Goal: Communication & Community: Share content

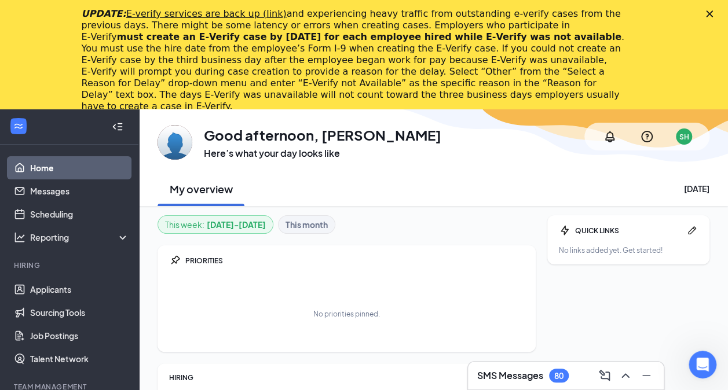
click at [715, 9] on div "UPDATE: E-verify services are back up (link) and experiencing heavy traffic fro…" at bounding box center [364, 60] width 728 height 111
click at [712, 14] on polygon "Close" at bounding box center [709, 13] width 7 height 7
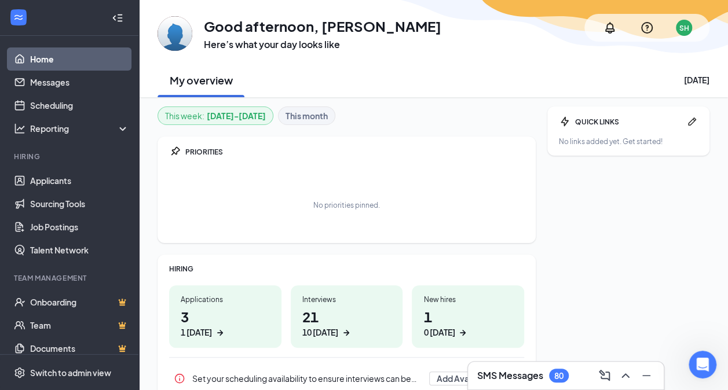
click at [719, 14] on div "GA Good afternoon, Stacy Haynes Here’s what your day looks like SH My overview …" at bounding box center [433, 48] width 589 height 97
click at [57, 184] on link "Applicants" at bounding box center [79, 180] width 99 height 23
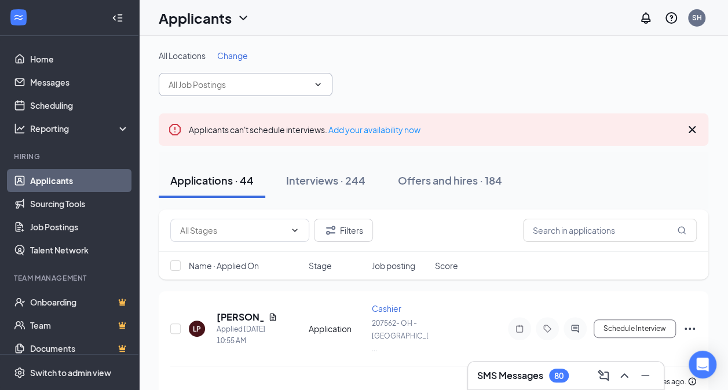
click at [315, 82] on icon "ChevronDown" at bounding box center [317, 84] width 9 height 9
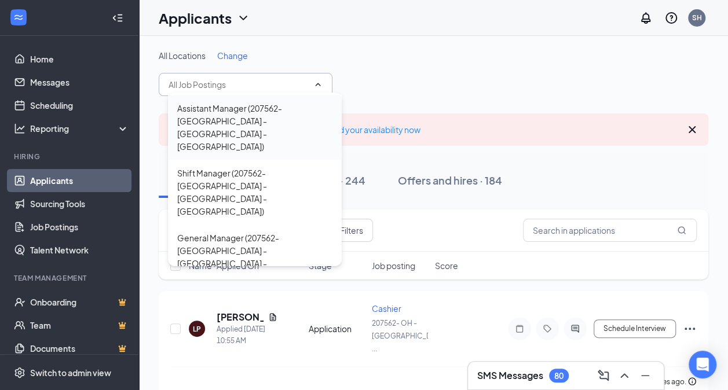
scroll to position [121, 0]
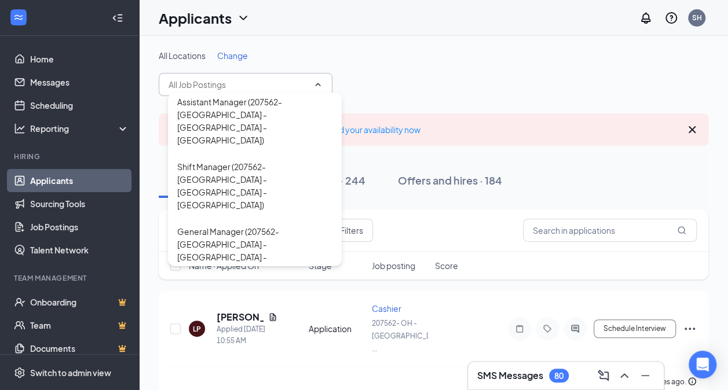
click at [486, 66] on div "All Locations Change Kitchen Manager (207562- [GEOGRAPHIC_DATA] - [GEOGRAPHIC_D…" at bounding box center [433, 73] width 549 height 46
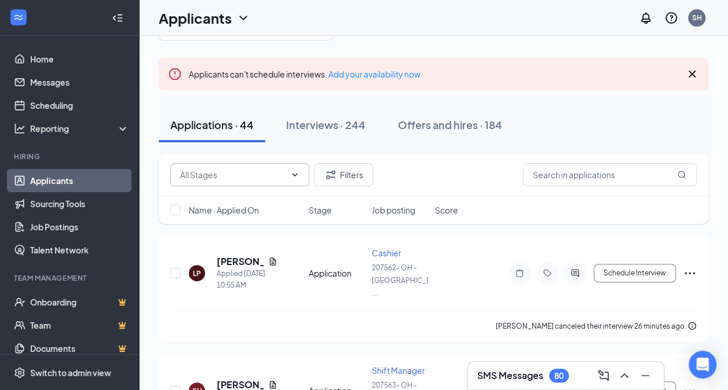
scroll to position [0, 0]
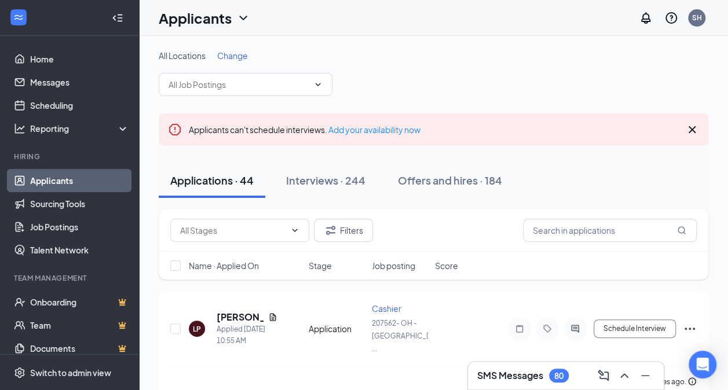
click at [317, 83] on icon "ChevronDown" at bounding box center [317, 84] width 9 height 9
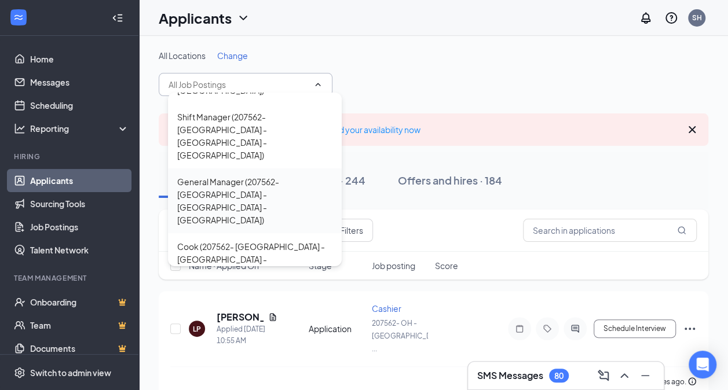
scroll to position [185, 0]
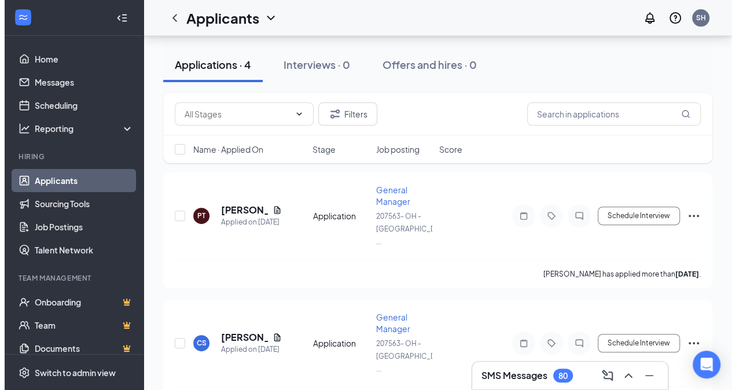
scroll to position [131, 0]
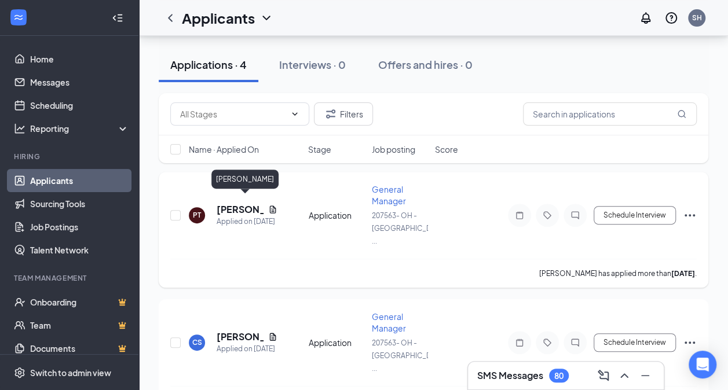
click at [227, 203] on h5 "[PERSON_NAME]" at bounding box center [239, 209] width 47 height 13
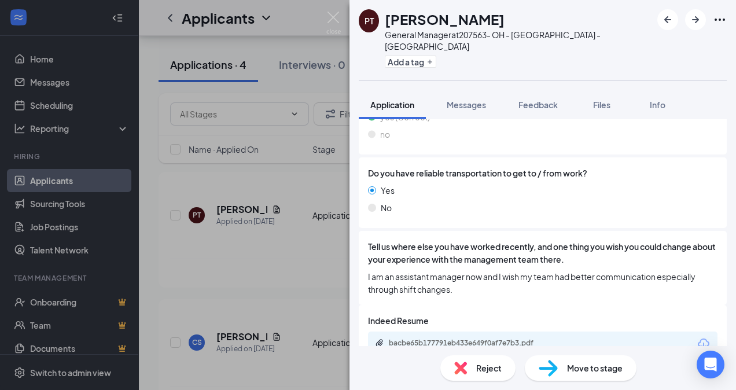
scroll to position [880, 0]
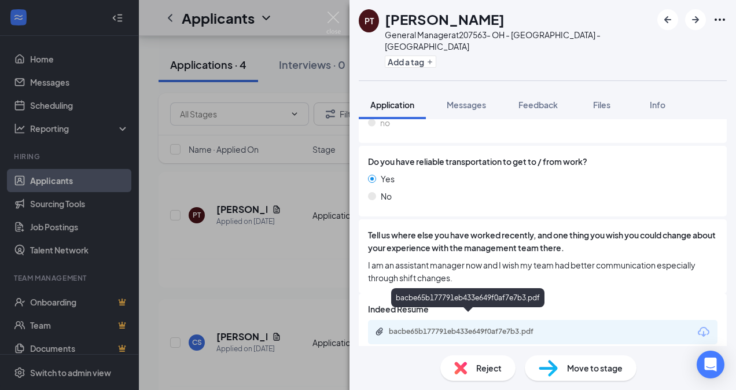
click at [471, 327] on div "bacbe65b177791eb433e649f0af7e7b3.pdf" at bounding box center [470, 331] width 162 height 9
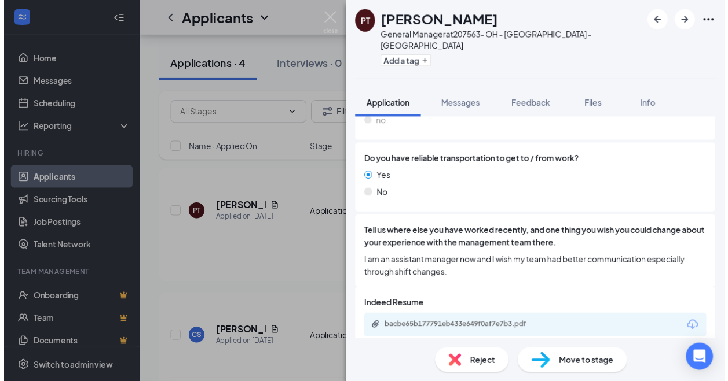
scroll to position [876, 0]
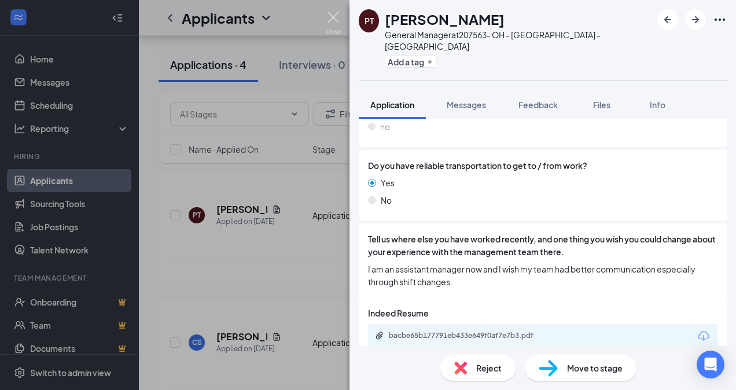
click at [335, 14] on img at bounding box center [333, 23] width 14 height 23
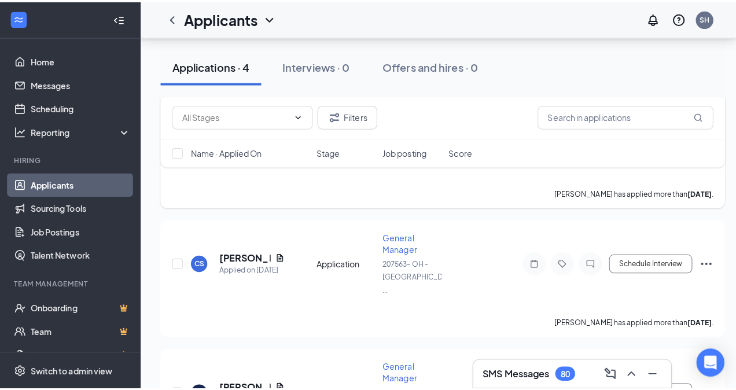
scroll to position [215, 0]
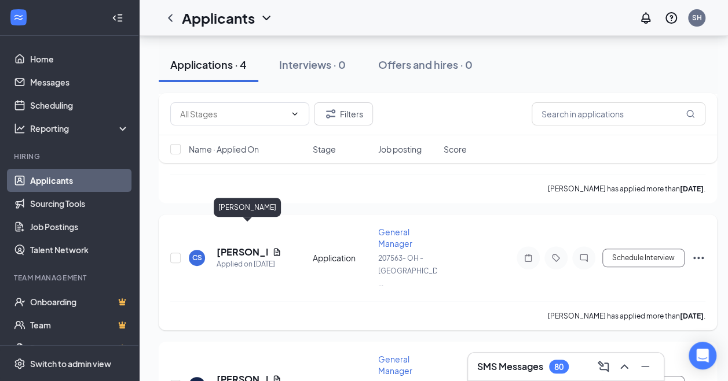
click at [234, 246] on h5 "[PERSON_NAME]" at bounding box center [241, 252] width 51 height 13
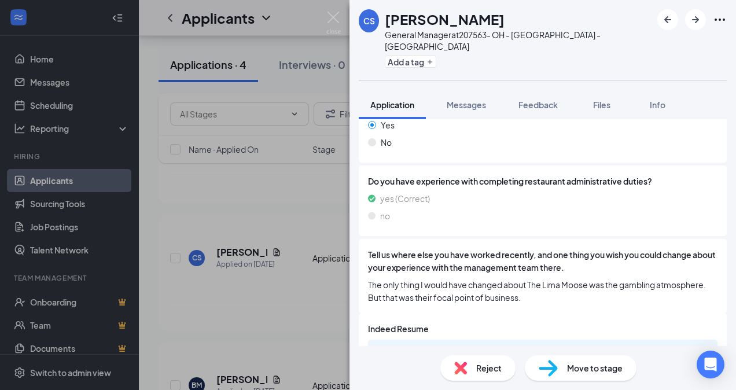
scroll to position [880, 0]
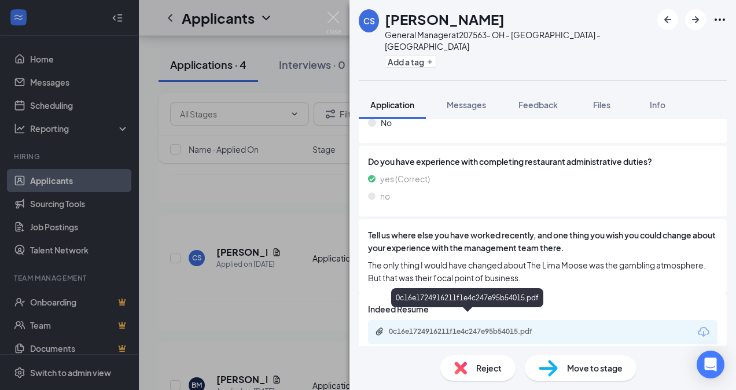
click at [464, 327] on div "0c16e1724916211f1e4c247e95b54015.pdf" at bounding box center [470, 331] width 162 height 9
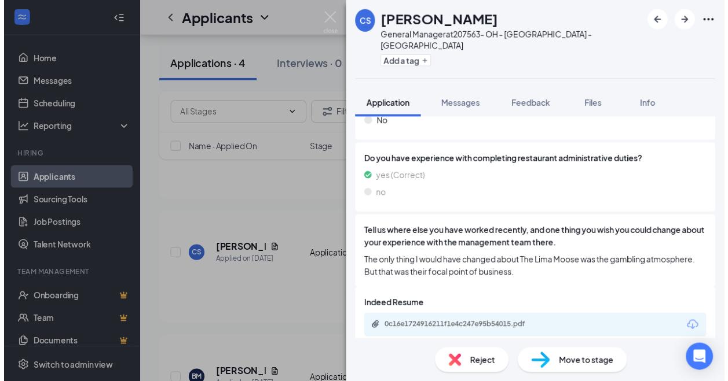
scroll to position [876, 0]
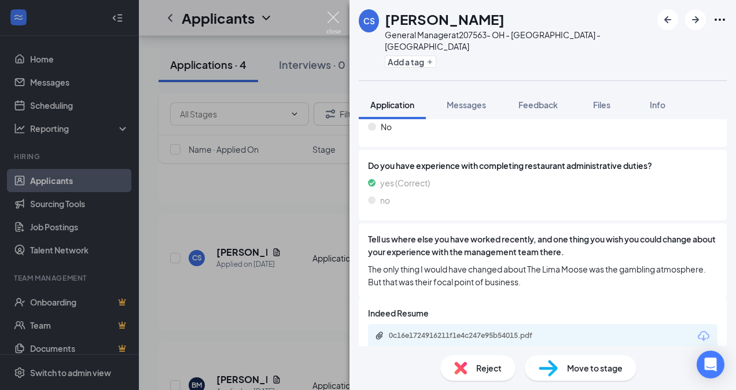
click at [335, 16] on img at bounding box center [333, 23] width 14 height 23
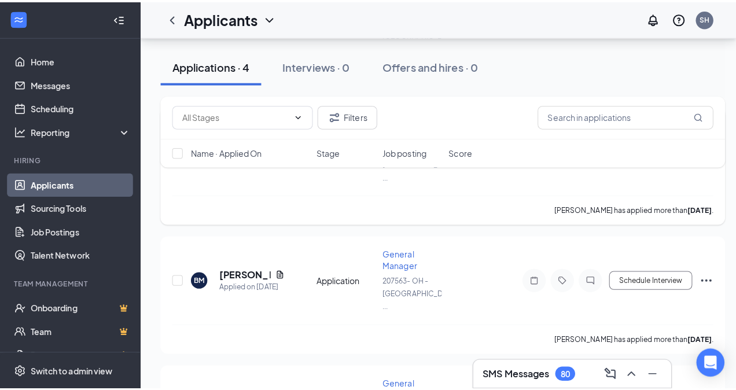
scroll to position [340, 0]
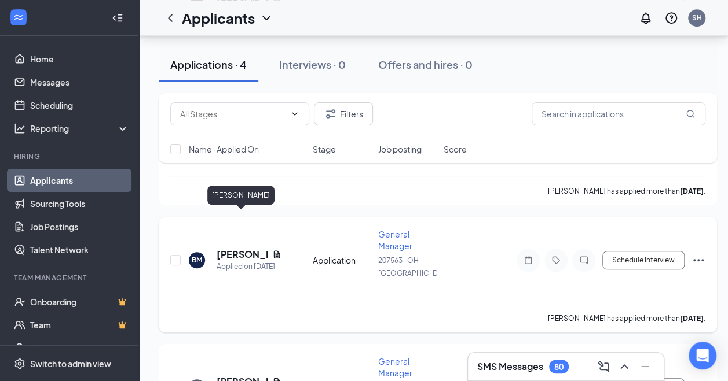
click at [236, 248] on h5 "Brittany Mcfadden" at bounding box center [241, 254] width 51 height 13
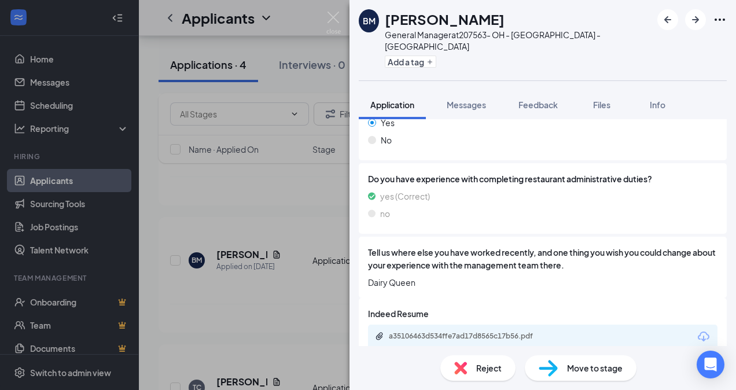
scroll to position [867, 0]
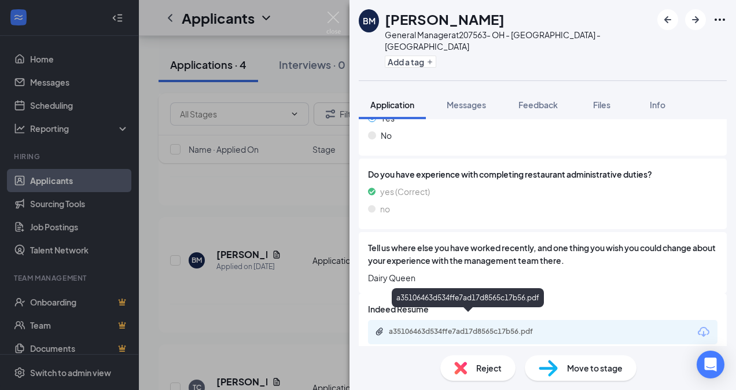
click at [484, 327] on div "a35106463d534ffe7ad17d8565c17b56.pdf" at bounding box center [470, 331] width 162 height 9
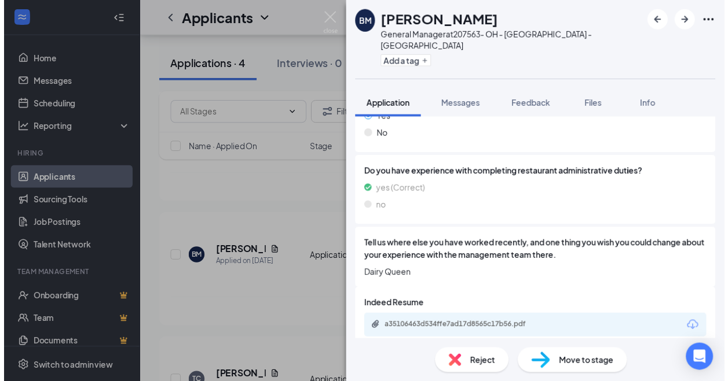
scroll to position [863, 0]
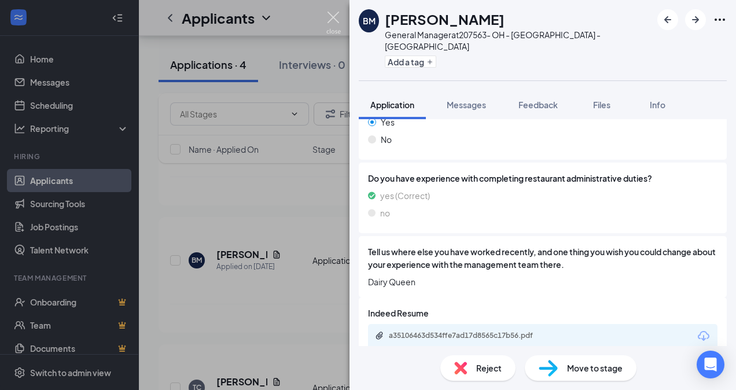
click at [333, 12] on img at bounding box center [333, 23] width 14 height 23
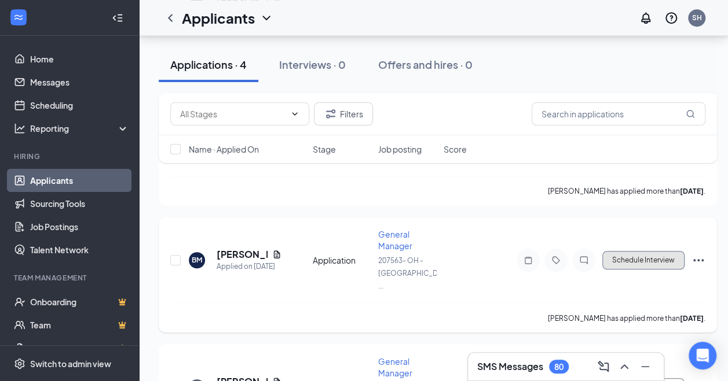
click at [656, 251] on button "Schedule Interview" at bounding box center [643, 260] width 82 height 19
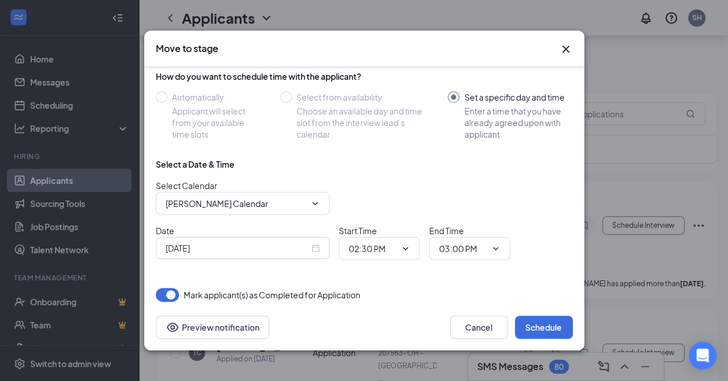
scroll to position [375, 2]
click at [312, 242] on div "Oct 15, 2025" at bounding box center [243, 248] width 154 height 13
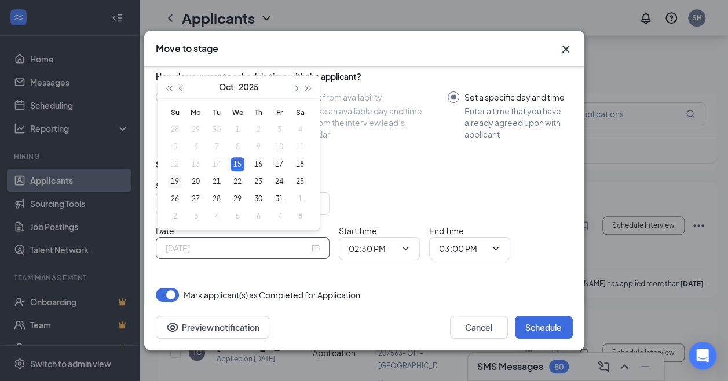
click at [168, 181] on div "19" at bounding box center [175, 182] width 14 height 14
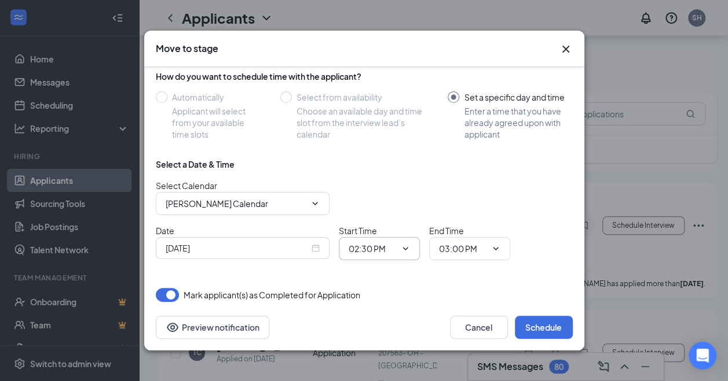
click at [411, 244] on span "02:30 PM" at bounding box center [379, 248] width 81 height 23
click at [402, 244] on icon "ChevronDown" at bounding box center [405, 248] width 9 height 9
click at [317, 243] on div "Oct 19, 2025" at bounding box center [243, 248] width 154 height 13
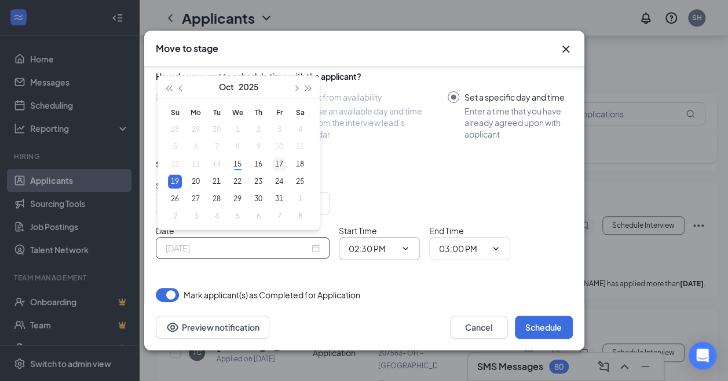
type input "Oct 17, 2025"
click at [278, 165] on div "17" at bounding box center [279, 164] width 14 height 14
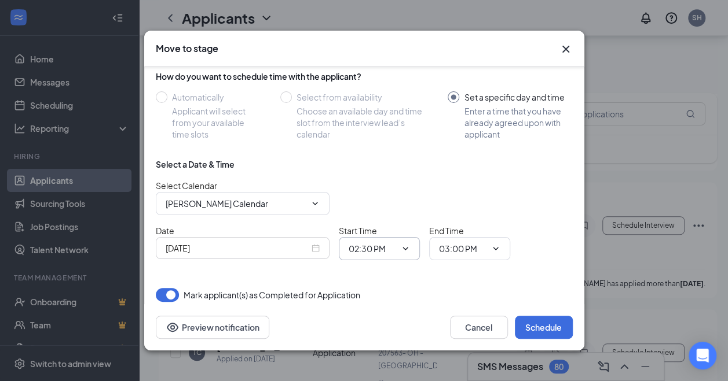
click at [407, 250] on span "02:30 PM 12:00 AM 12:15 AM 12:30 AM 12:45 AM 01:00 AM 01:15 AM 01:30 AM 01:45 A…" at bounding box center [379, 248] width 81 height 23
click at [405, 245] on icon "ChevronDown" at bounding box center [405, 248] width 9 height 9
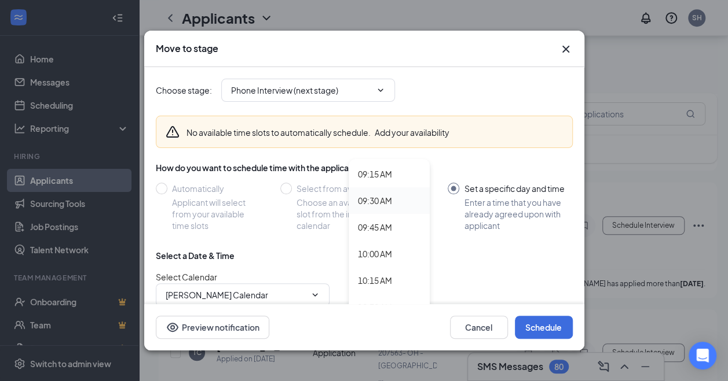
scroll to position [991, 0]
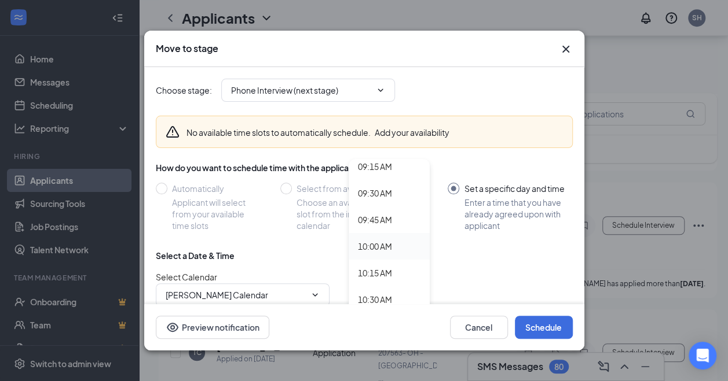
click at [377, 240] on div "10:00 AM" at bounding box center [375, 246] width 34 height 13
type input "10:00 AM"
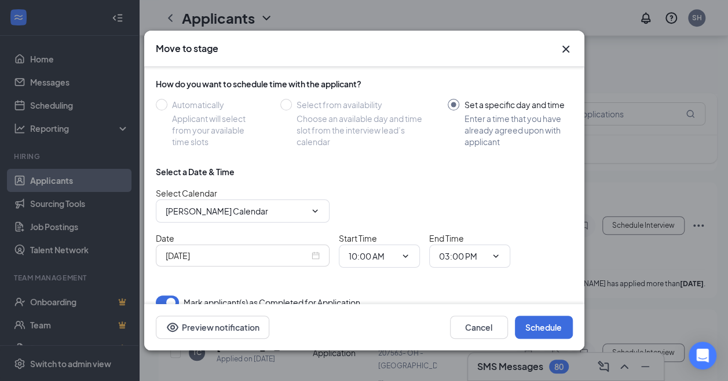
scroll to position [91, 0]
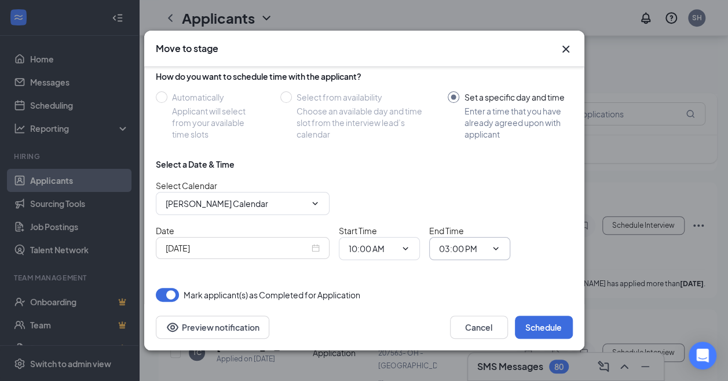
click at [498, 244] on icon "ChevronDown" at bounding box center [495, 248] width 9 height 9
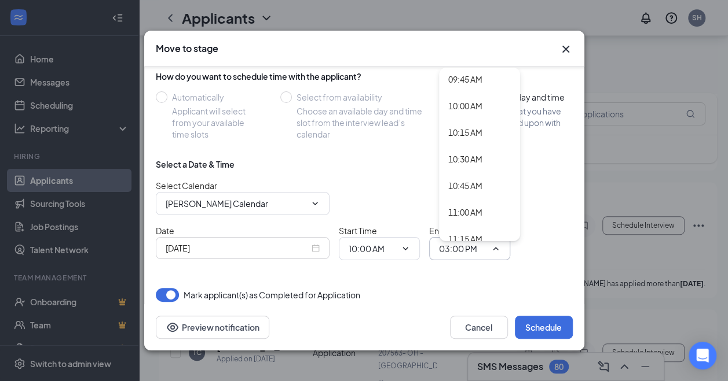
scroll to position [1041, 0]
click at [474, 157] on div "10:30 AM" at bounding box center [465, 158] width 34 height 13
type input "10:30 AM"
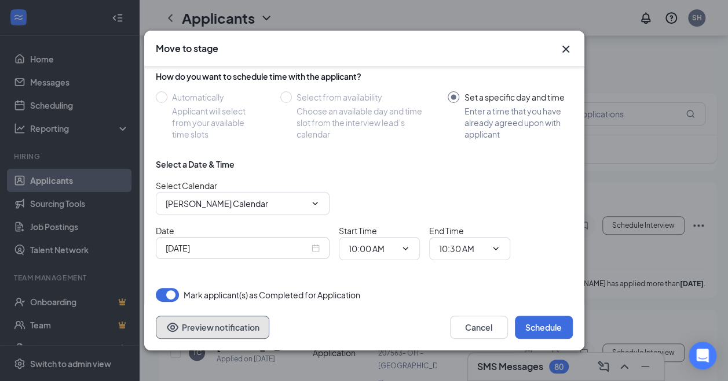
click at [200, 333] on button "Preview notification" at bounding box center [212, 327] width 113 height 23
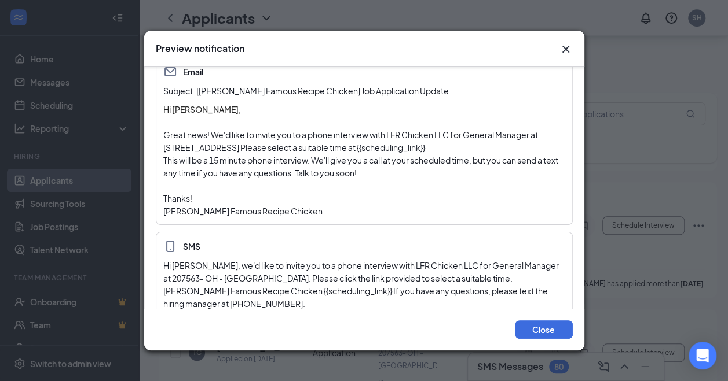
scroll to position [0, 0]
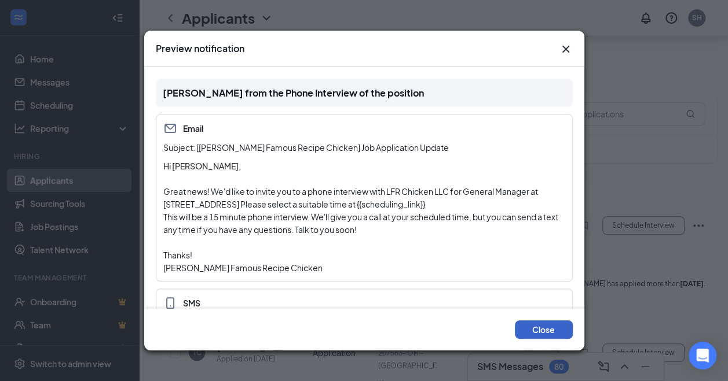
click at [528, 332] on button "Close" at bounding box center [544, 330] width 58 height 19
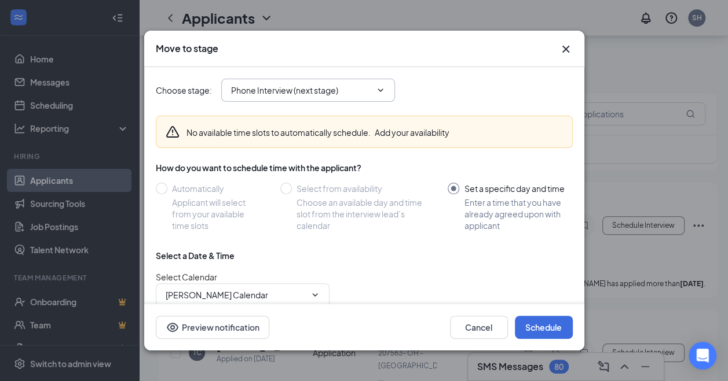
click at [376, 80] on span "Phone Interview (next stage)" at bounding box center [308, 90] width 174 height 23
click at [383, 89] on icon "ChevronDown" at bounding box center [379, 90] width 5 height 3
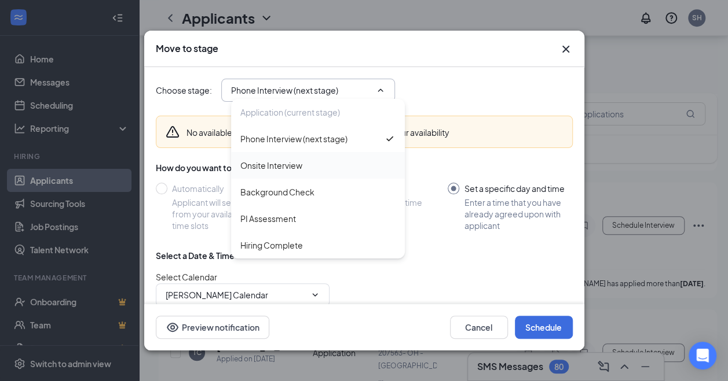
click at [277, 161] on div "Onsite Interview" at bounding box center [271, 165] width 62 height 13
type input "Onsite Interview"
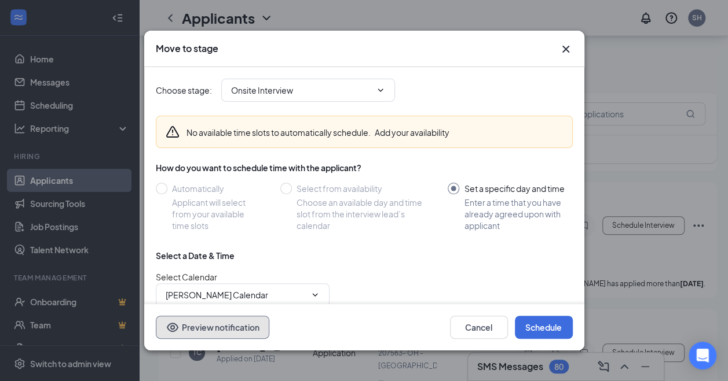
click at [244, 332] on button "Preview notification" at bounding box center [212, 327] width 113 height 23
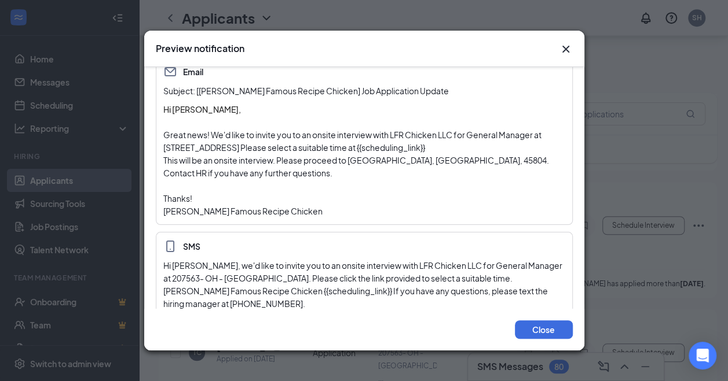
scroll to position [375, 2]
click at [544, 337] on button "Close" at bounding box center [544, 330] width 58 height 19
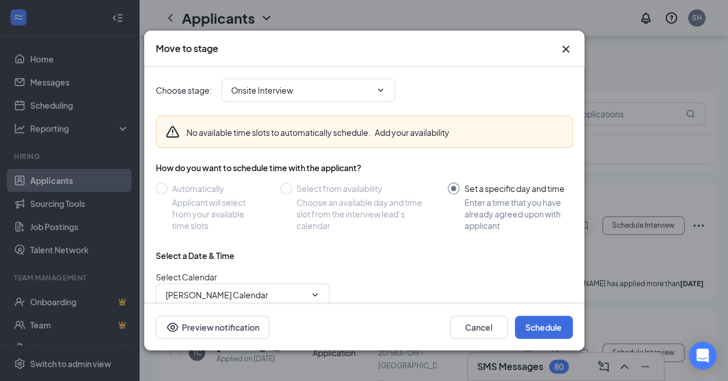
click at [480, 183] on input "Set a specific day and time Enter a time that you have already agreed upon with…" at bounding box center [509, 207] width 124 height 49
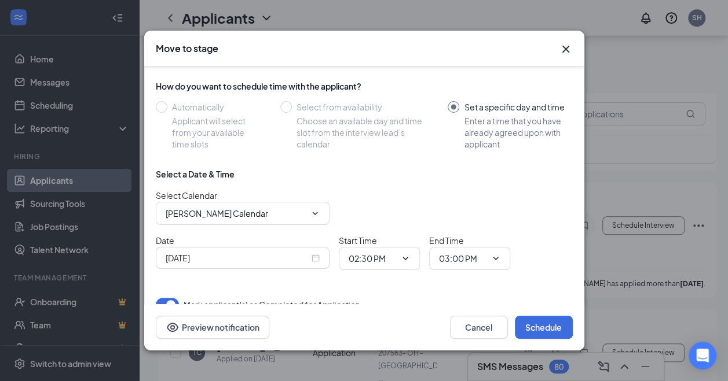
scroll to position [91, 0]
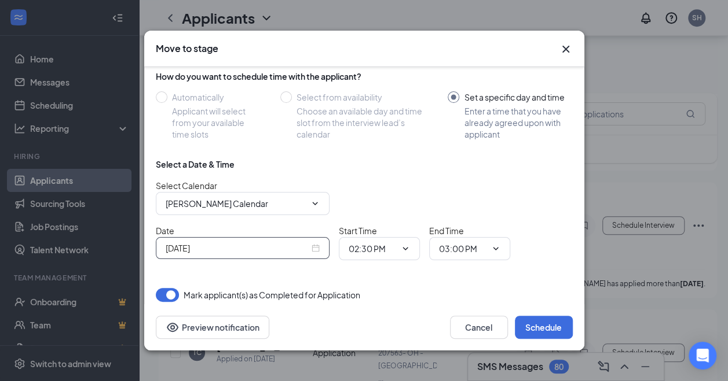
click at [316, 247] on div "Oct 15, 2025" at bounding box center [243, 248] width 154 height 13
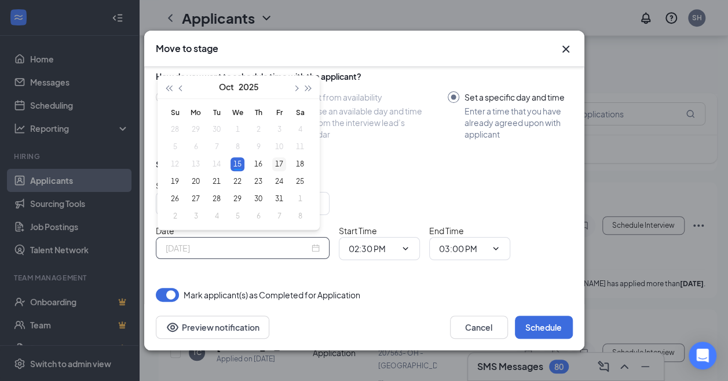
type input "Oct 17, 2025"
click at [275, 164] on div "17" at bounding box center [279, 164] width 14 height 14
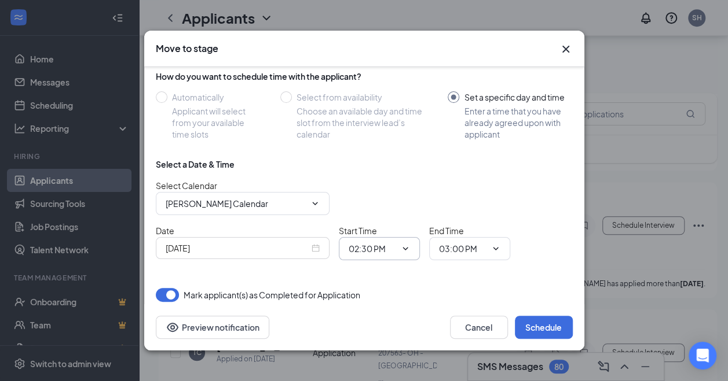
click at [405, 246] on icon "ChevronDown" at bounding box center [405, 248] width 9 height 9
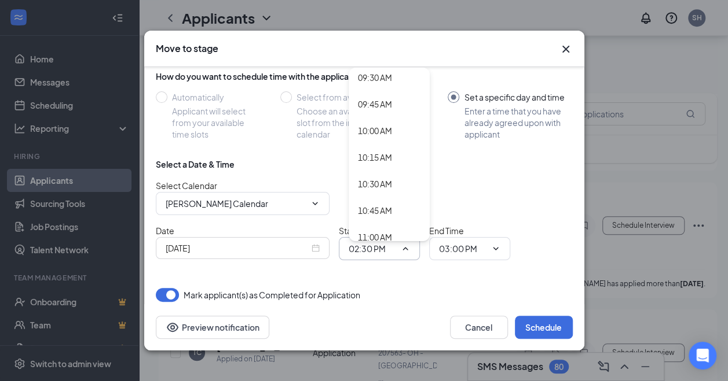
scroll to position [1016, 0]
click at [382, 124] on div "10:00 AM" at bounding box center [375, 130] width 34 height 13
type input "10:00 AM"
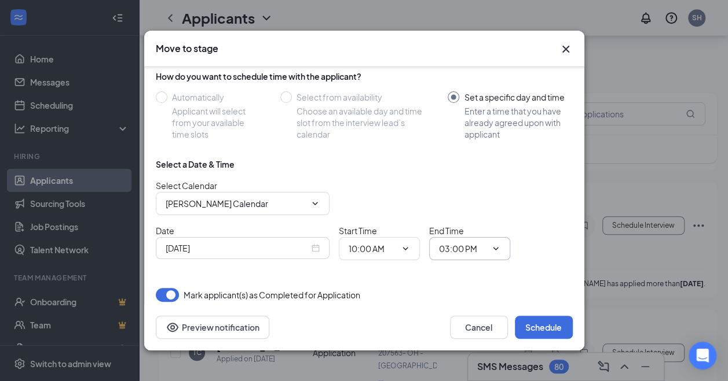
click at [491, 248] on icon "ChevronDown" at bounding box center [495, 248] width 9 height 9
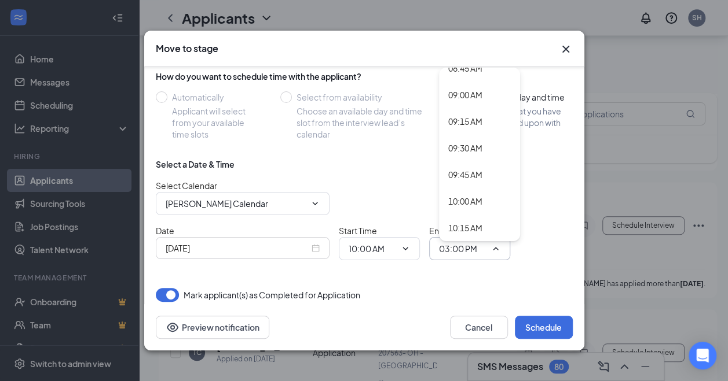
scroll to position [965, 0]
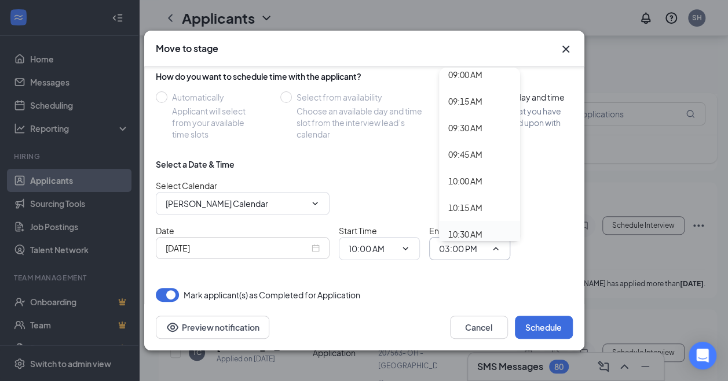
click at [462, 229] on div "10:30 AM" at bounding box center [465, 234] width 34 height 13
type input "10:30 AM"
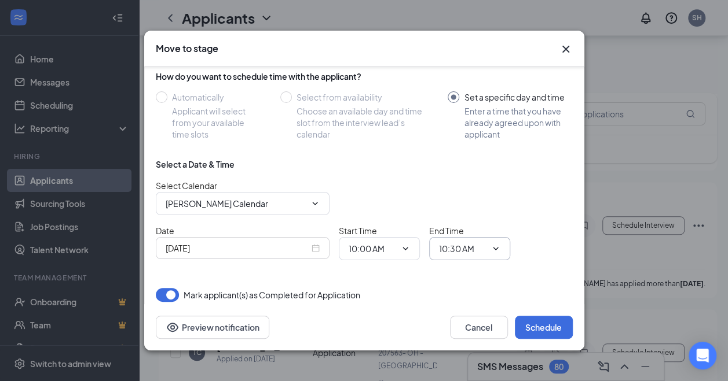
click at [462, 229] on span "End Time" at bounding box center [446, 231] width 35 height 10
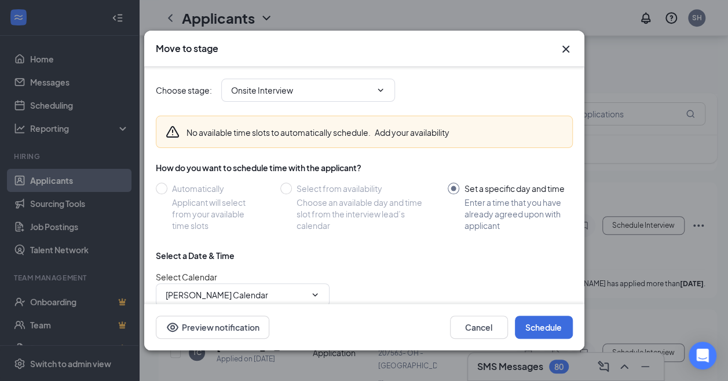
scroll to position [91, 0]
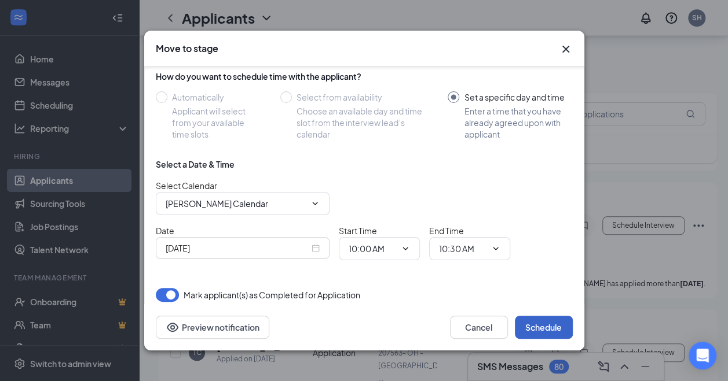
click at [537, 338] on button "Schedule" at bounding box center [544, 327] width 58 height 23
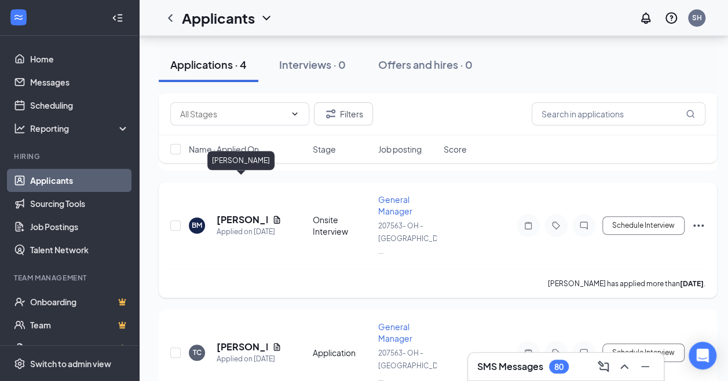
click at [230, 214] on h5 "Brittany Mcfadden" at bounding box center [241, 220] width 51 height 13
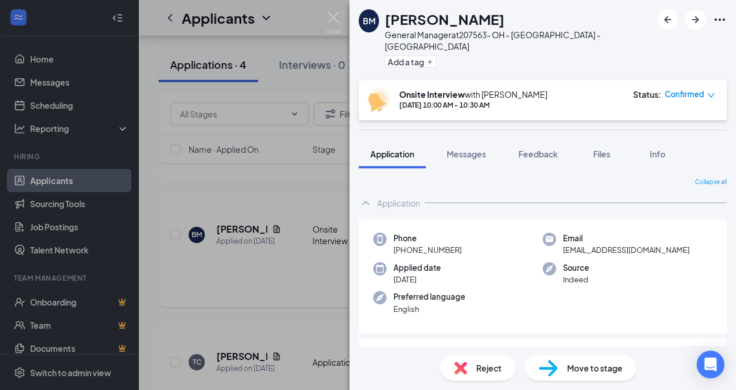
click at [230, 183] on div "BM Brittany Mcfadden General Manager at 207563- OH - Lima - Belle Ave Add a tag…" at bounding box center [368, 195] width 736 height 390
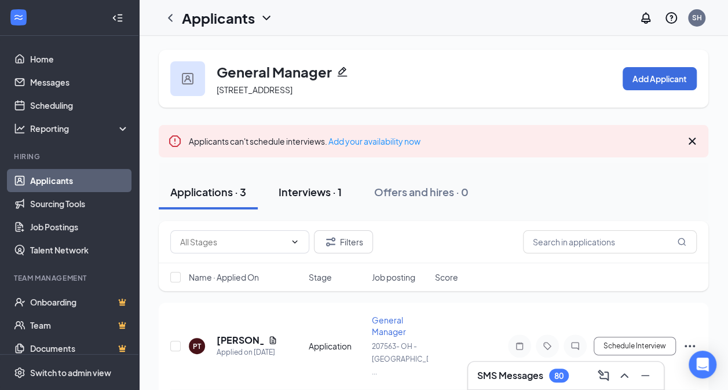
click at [299, 187] on div "Interviews · 1" at bounding box center [309, 192] width 63 height 14
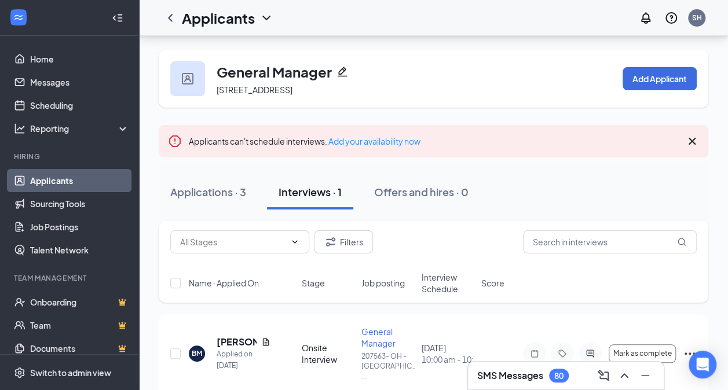
scroll to position [35, 0]
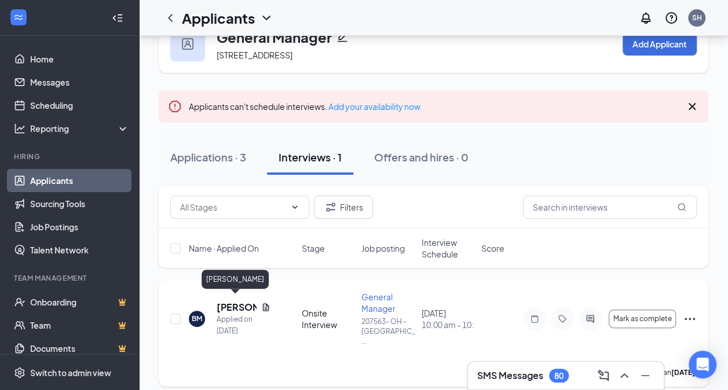
click at [234, 306] on h5 "Brittany Mcfadden" at bounding box center [236, 307] width 40 height 13
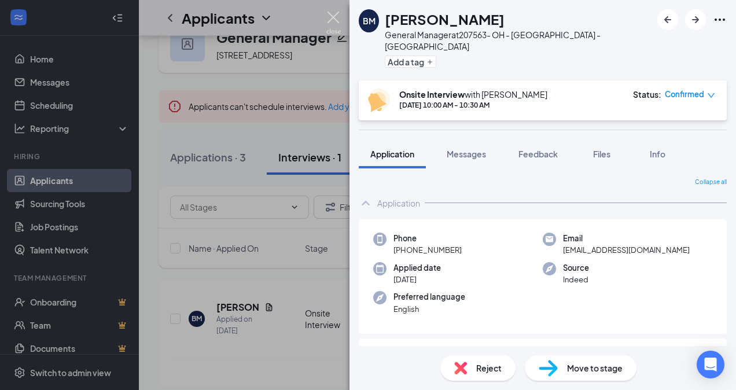
click at [337, 16] on img at bounding box center [333, 23] width 14 height 23
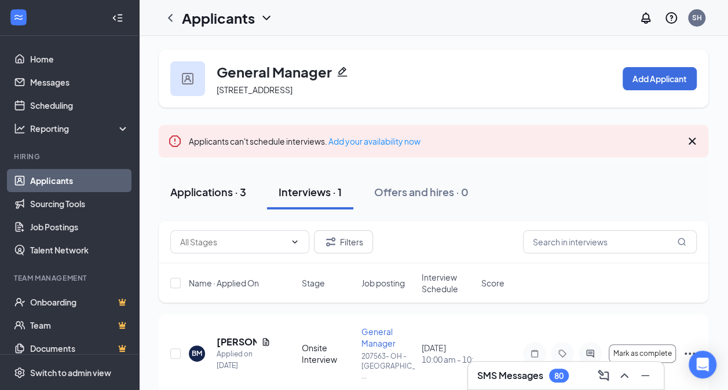
click at [215, 190] on div "Applications · 3" at bounding box center [208, 192] width 76 height 14
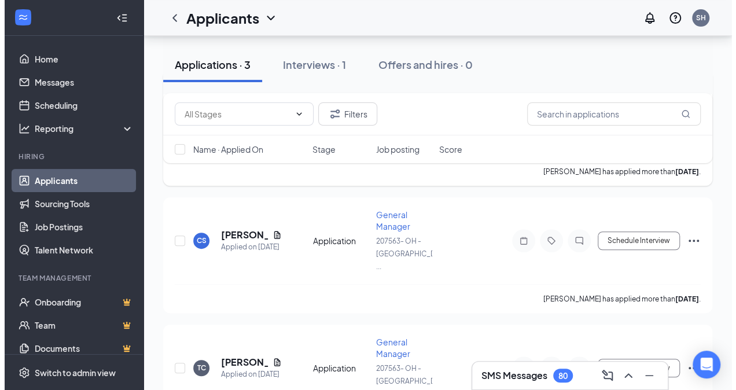
scroll to position [253, 0]
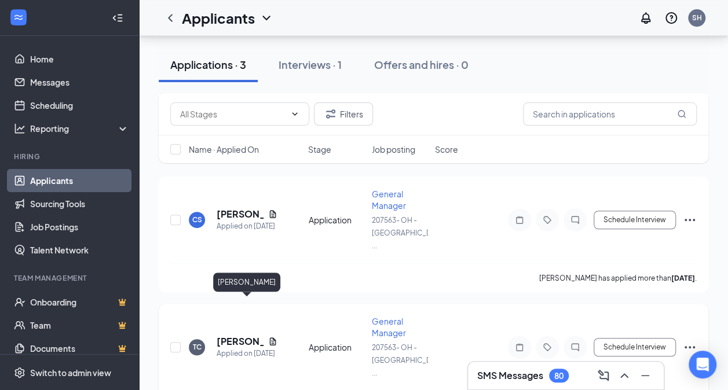
click at [223, 335] on h5 "[PERSON_NAME]" at bounding box center [239, 341] width 47 height 13
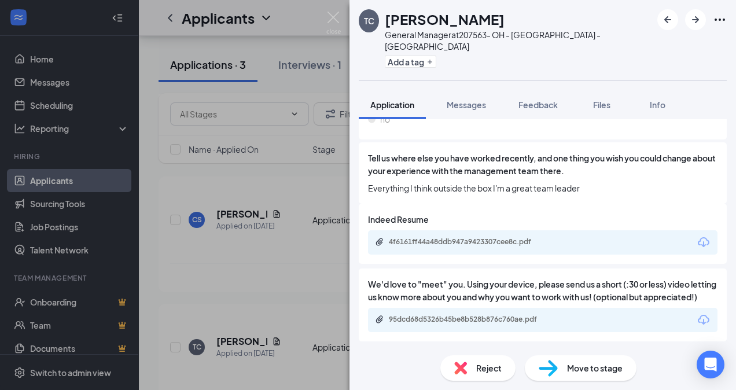
scroll to position [990, 0]
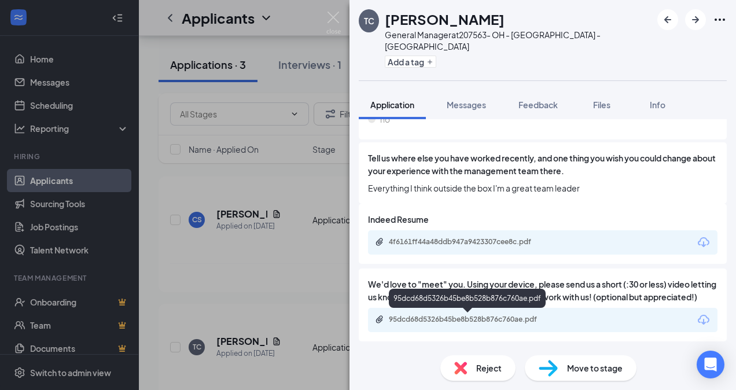
click at [455, 317] on div "95dcd68d5326b45be8b528b876c760ae.pdf" at bounding box center [470, 319] width 162 height 9
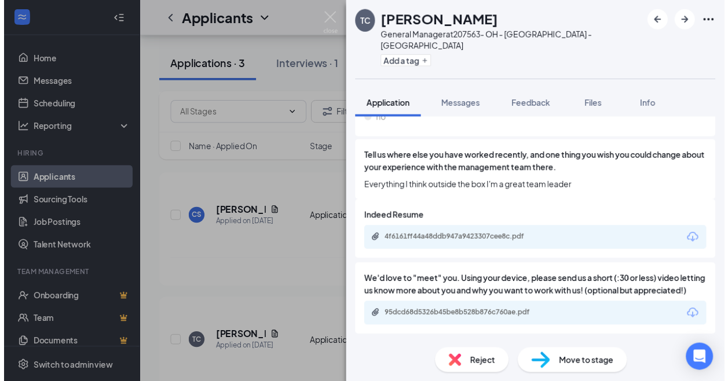
scroll to position [986, 0]
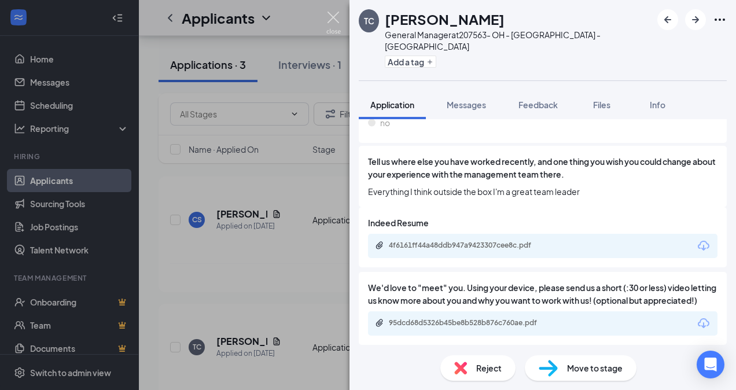
click at [330, 17] on img at bounding box center [333, 23] width 14 height 23
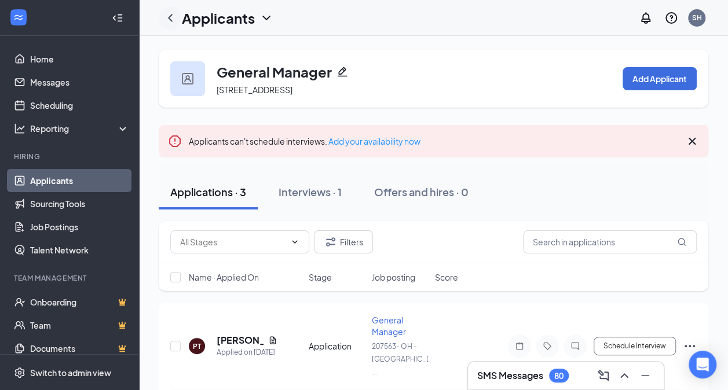
click at [168, 17] on icon "ChevronLeft" at bounding box center [170, 18] width 5 height 8
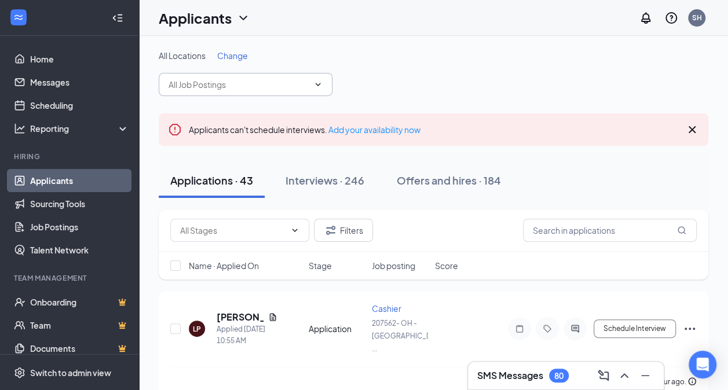
click at [321, 83] on icon "ChevronDown" at bounding box center [317, 84] width 9 height 9
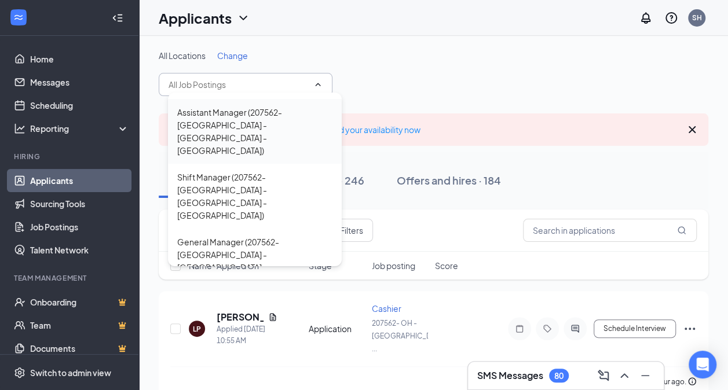
scroll to position [112, 0]
click at [238, 234] on div "General Manager (207562- [GEOGRAPHIC_DATA] - [GEOGRAPHIC_DATA] - [GEOGRAPHIC_DA…" at bounding box center [254, 259] width 155 height 51
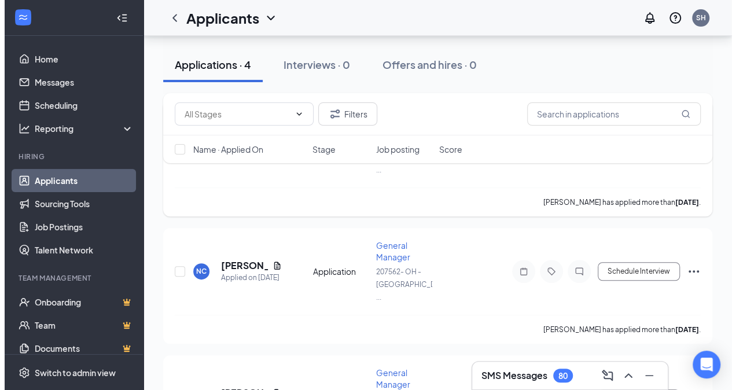
scroll to position [203, 0]
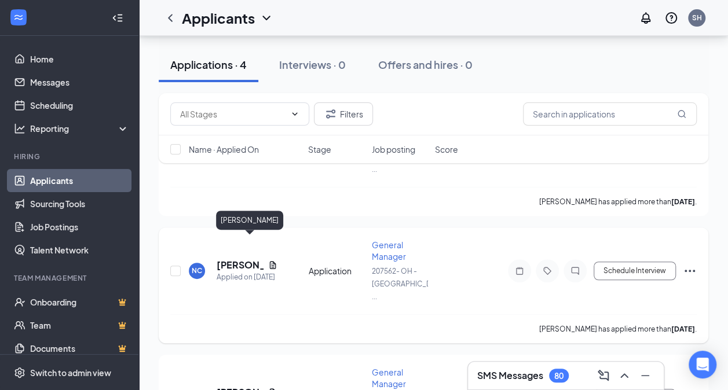
click at [226, 259] on h5 "[PERSON_NAME]" at bounding box center [239, 265] width 47 height 13
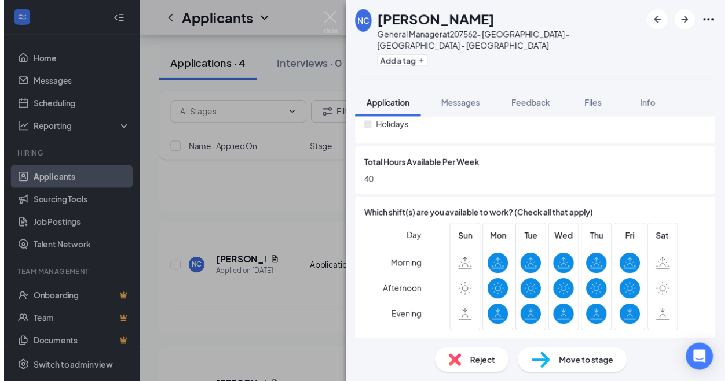
scroll to position [378, 0]
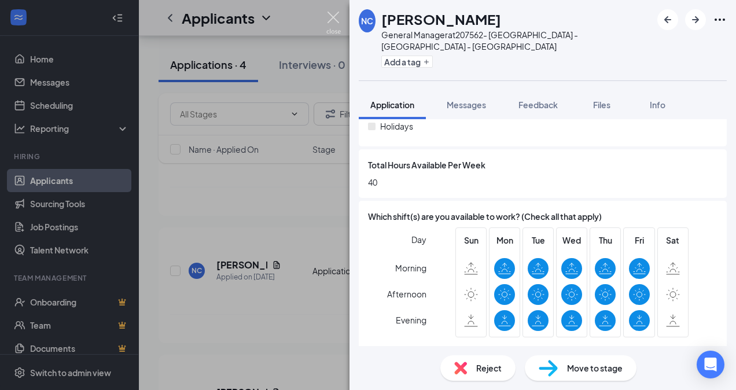
click at [329, 19] on img at bounding box center [333, 23] width 14 height 23
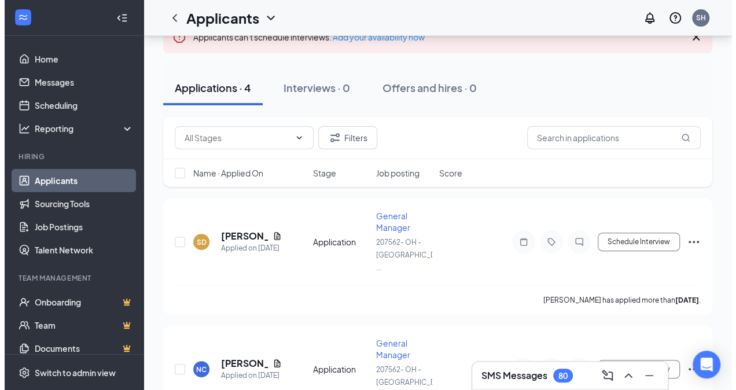
scroll to position [104, 0]
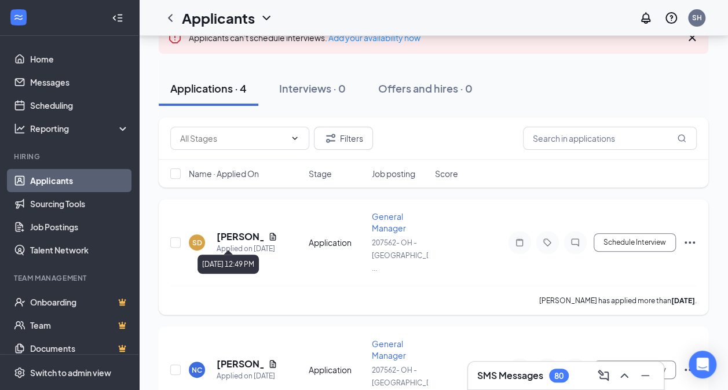
click at [233, 243] on div "Applied on [DATE]" at bounding box center [246, 249] width 61 height 12
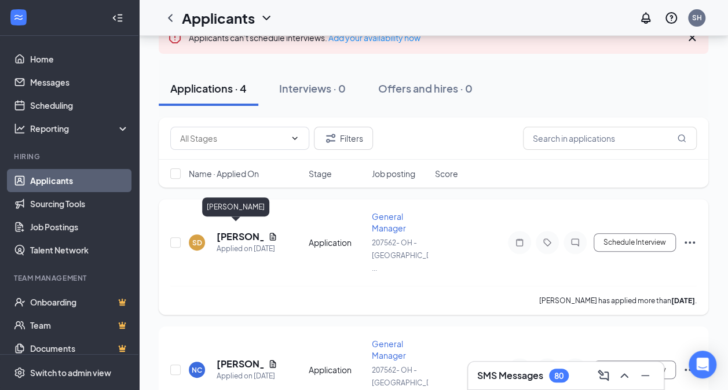
click at [247, 232] on h5 "[PERSON_NAME]" at bounding box center [239, 236] width 47 height 13
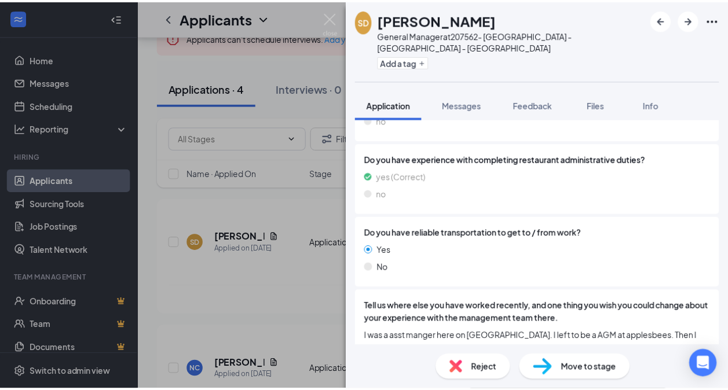
scroll to position [814, 0]
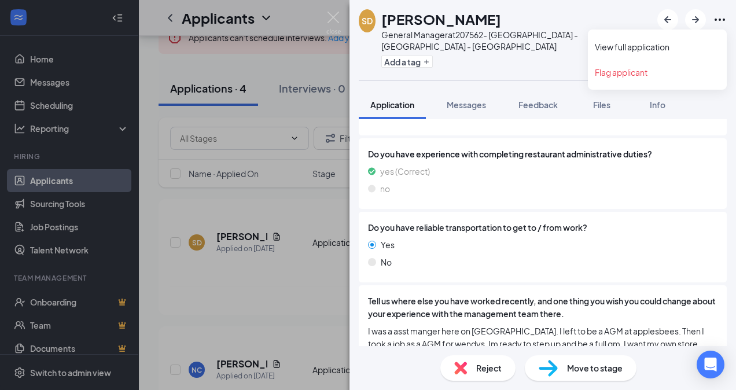
click at [721, 16] on icon "Ellipses" at bounding box center [720, 20] width 14 height 14
click at [653, 45] on link "View full application" at bounding box center [657, 47] width 125 height 12
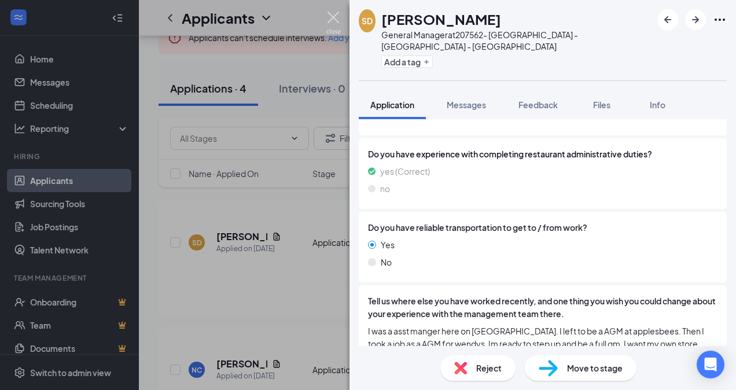
click at [331, 21] on img at bounding box center [333, 23] width 14 height 23
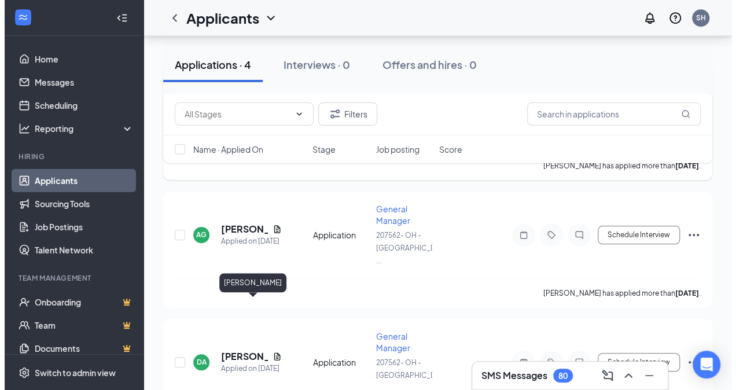
scroll to position [366, 0]
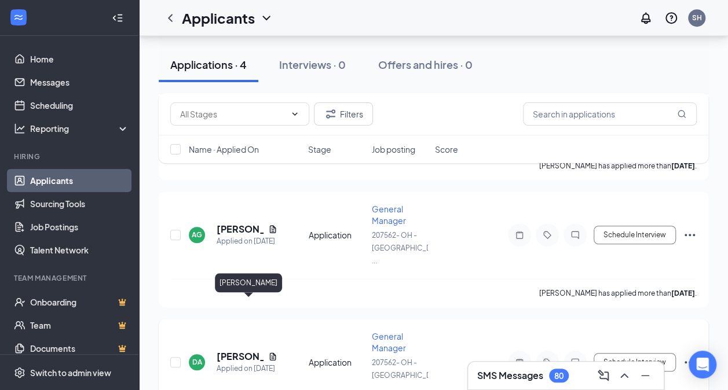
click at [229, 350] on h5 "[PERSON_NAME]" at bounding box center [239, 356] width 47 height 13
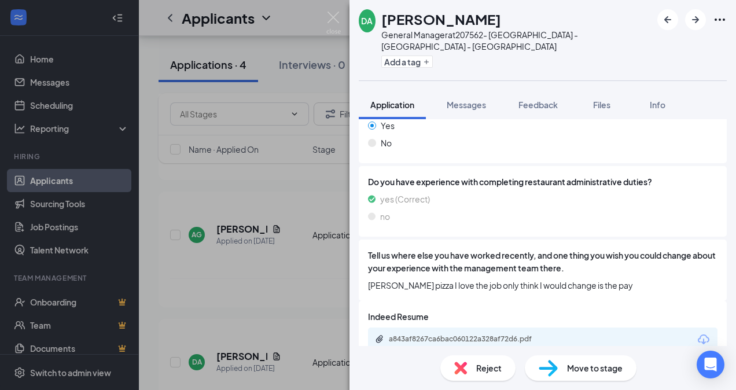
scroll to position [867, 0]
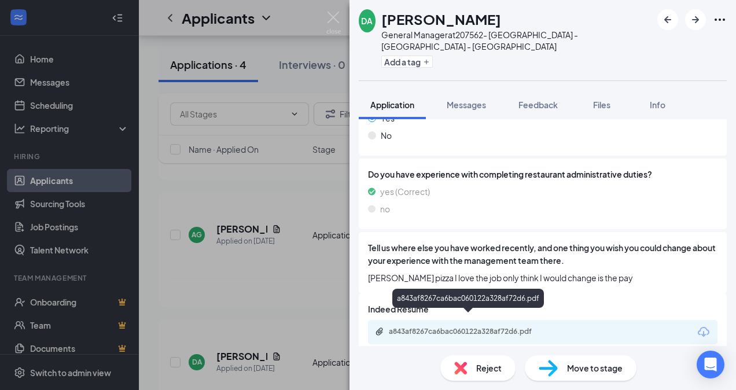
click at [461, 327] on div "a843af8267ca6bac060122a328af72d6.pdf" at bounding box center [470, 331] width 162 height 9
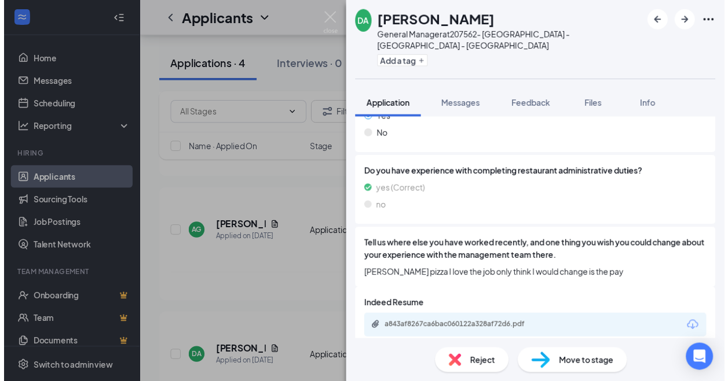
scroll to position [863, 0]
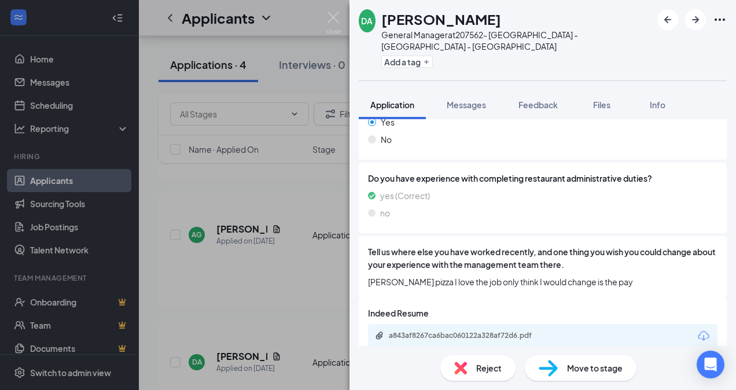
click at [335, 10] on div "DA Deon Adkins General Manager at 207562- OH - Lima - Allentown Add a tag Appli…" at bounding box center [368, 195] width 736 height 390
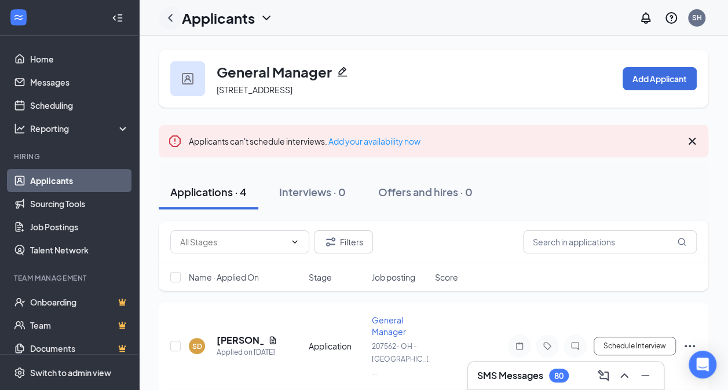
click at [170, 20] on icon "ChevronLeft" at bounding box center [170, 18] width 5 height 8
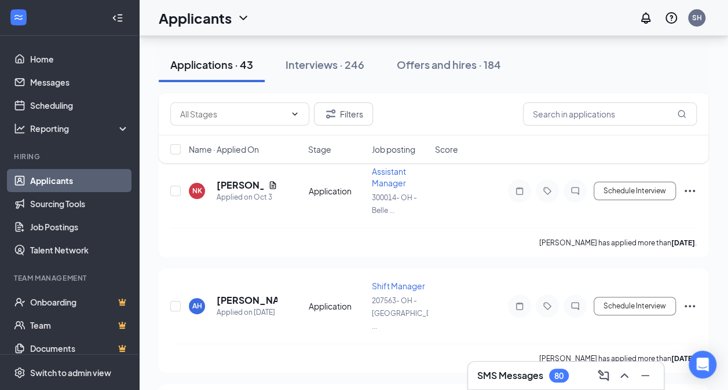
scroll to position [2187, 0]
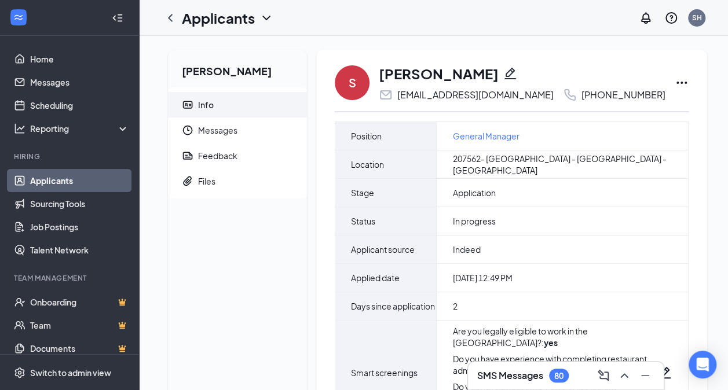
click at [674, 83] on icon "Ellipses" at bounding box center [681, 83] width 14 height 14
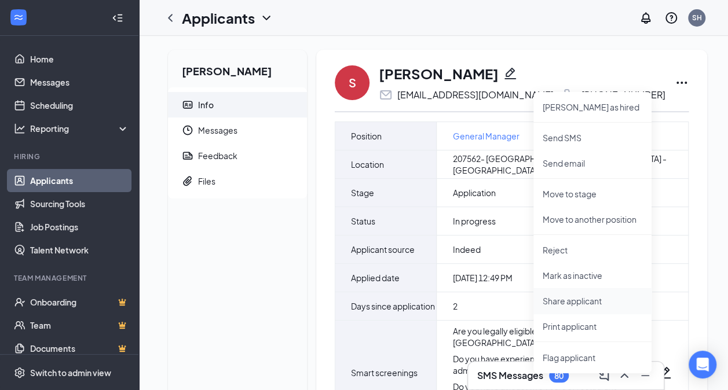
click at [595, 306] on p "Share applicant" at bounding box center [592, 301] width 100 height 12
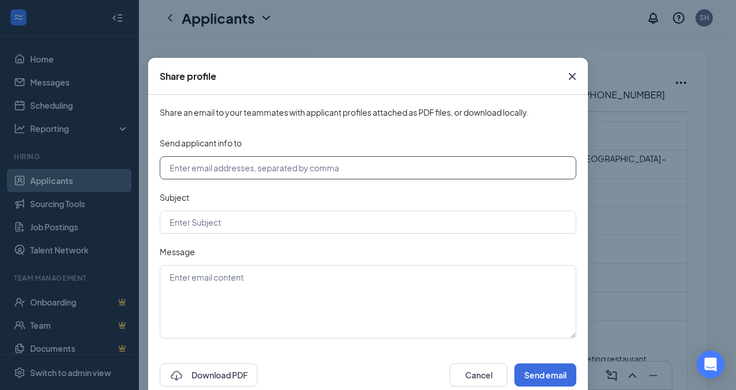
click at [210, 161] on input "text" at bounding box center [368, 167] width 417 height 23
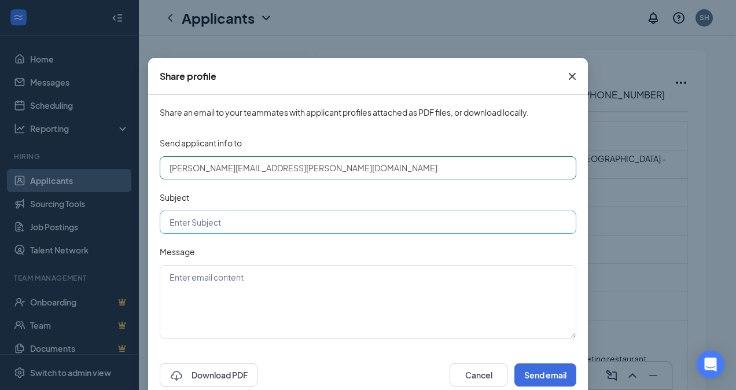
type input "craig.hosterman@famousforchicken.com"
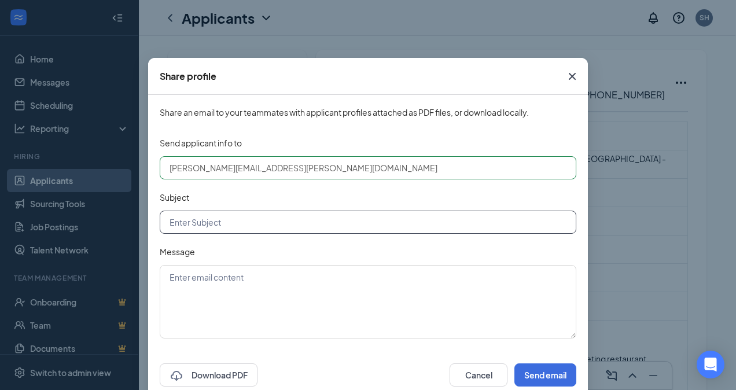
click at [263, 218] on input "text" at bounding box center [368, 222] width 417 height 23
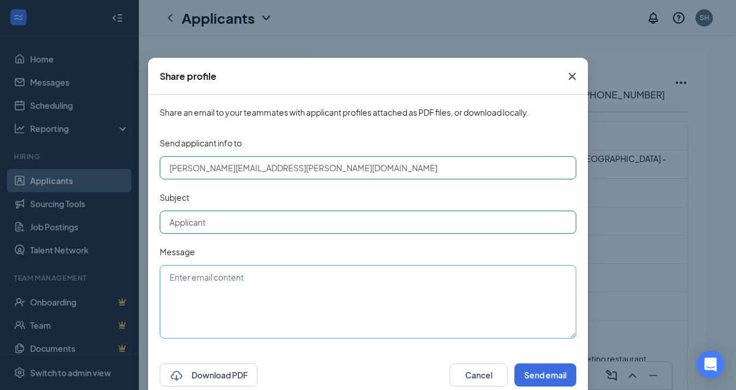
type input "Applicant"
click at [262, 284] on textarea at bounding box center [368, 302] width 417 height 74
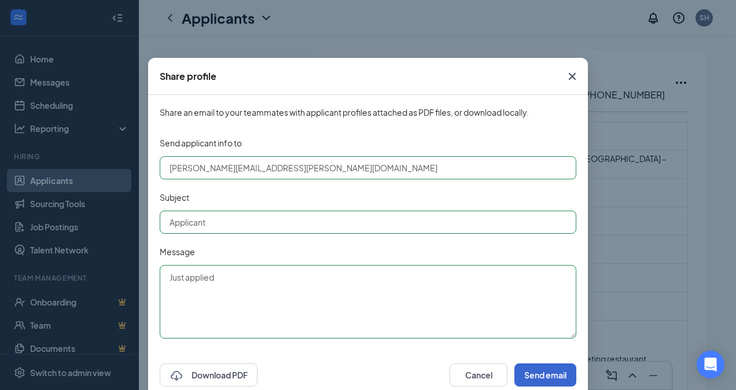
type textarea "Just applied"
click at [532, 375] on button "Send email" at bounding box center [546, 374] width 62 height 23
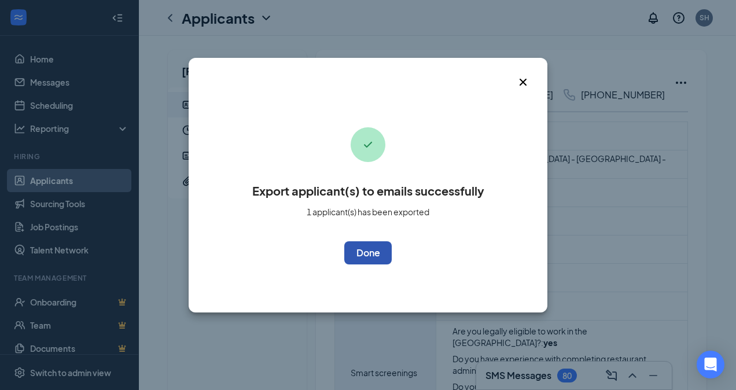
click at [361, 255] on button "OK" at bounding box center [367, 252] width 47 height 23
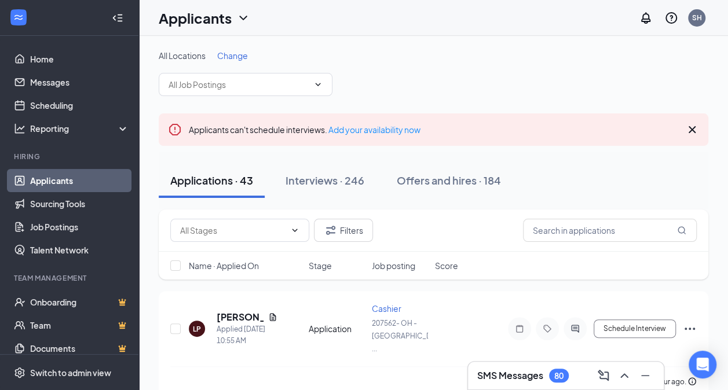
click at [237, 55] on span "Change" at bounding box center [232, 55] width 31 height 10
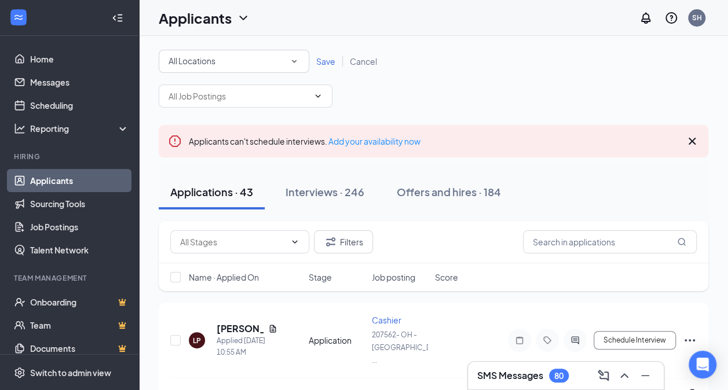
click at [296, 60] on icon "SmallChevronDown" at bounding box center [294, 61] width 10 height 10
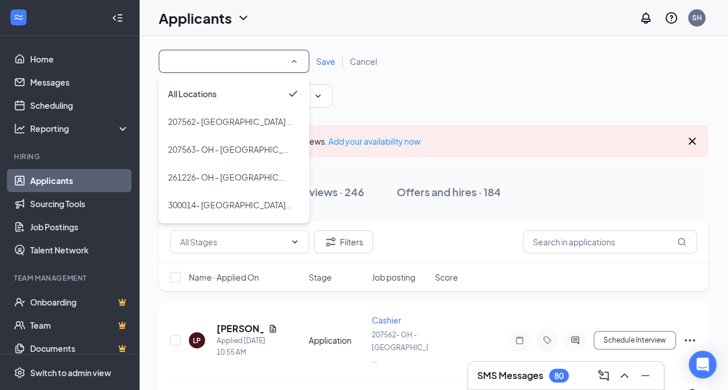
click at [296, 61] on icon "SmallChevronUp" at bounding box center [294, 61] width 10 height 10
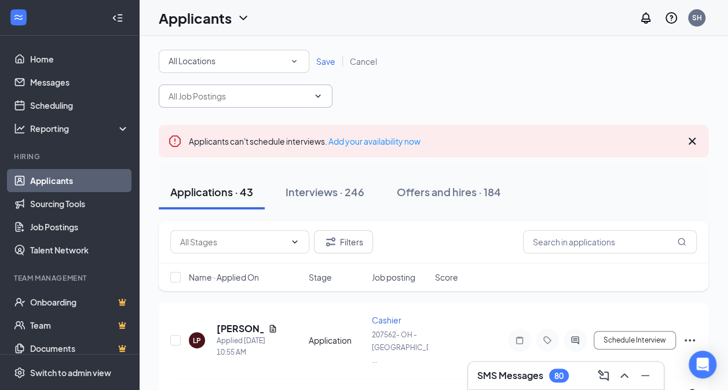
click at [322, 98] on icon "ChevronDown" at bounding box center [317, 95] width 9 height 9
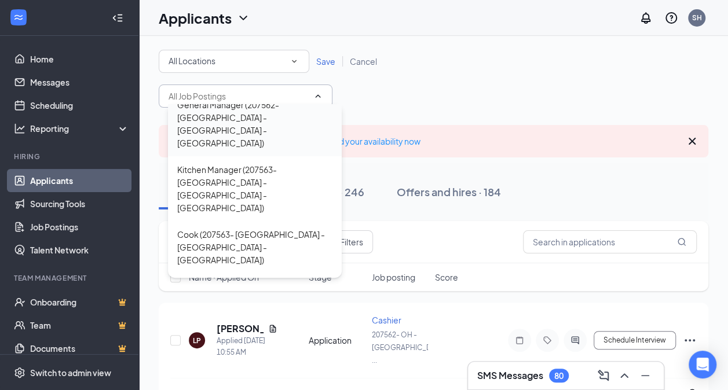
scroll to position [312, 0]
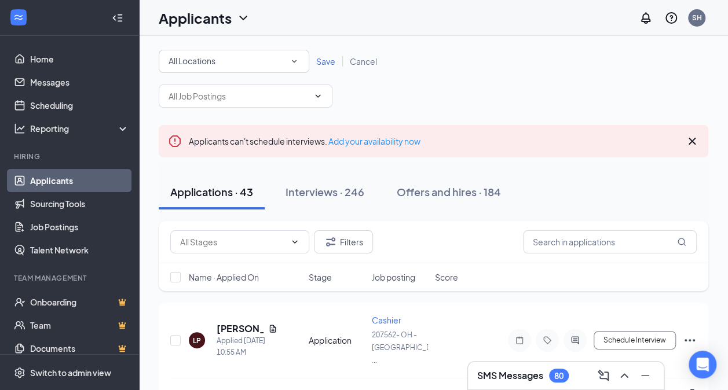
click at [578, 86] on div "All Locations All Locations Save Cancel Kitchen Manager (207562- [GEOGRAPHIC_DA…" at bounding box center [433, 79] width 549 height 58
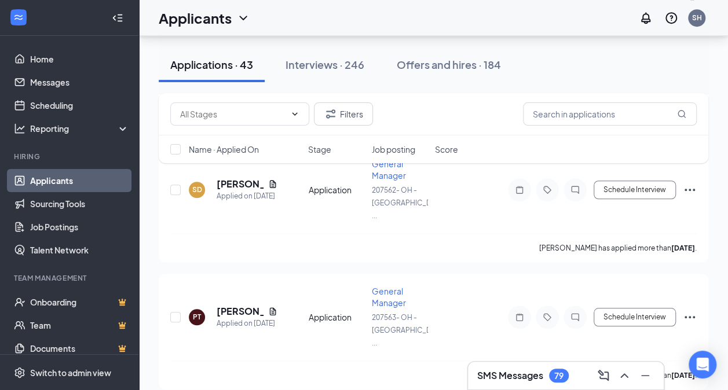
scroll to position [390, 0]
